Goal: Check status

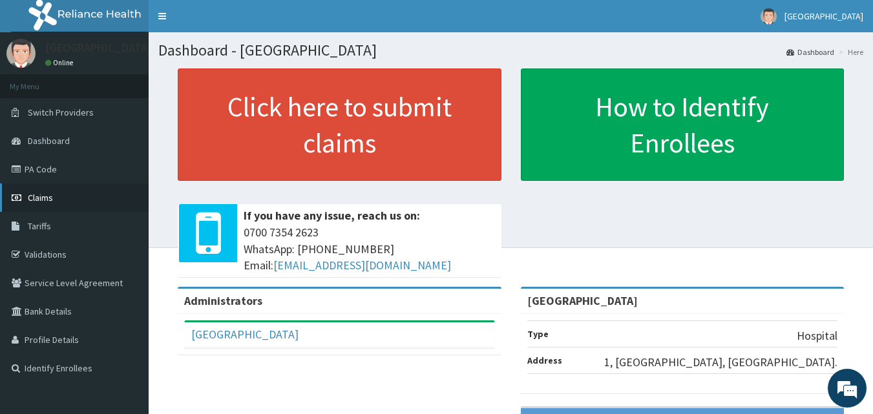
click at [27, 204] on link "Claims" at bounding box center [74, 198] width 149 height 28
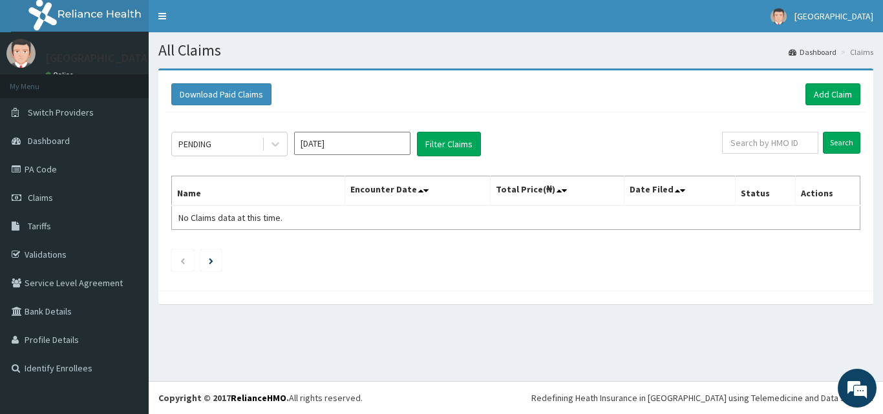
click at [577, 115] on div "PENDING [DATE] Filter Claims Search Name Encounter Date Total Price(₦) Date Fil…" at bounding box center [516, 198] width 702 height 172
